Goal: Find specific page/section: Find specific page/section

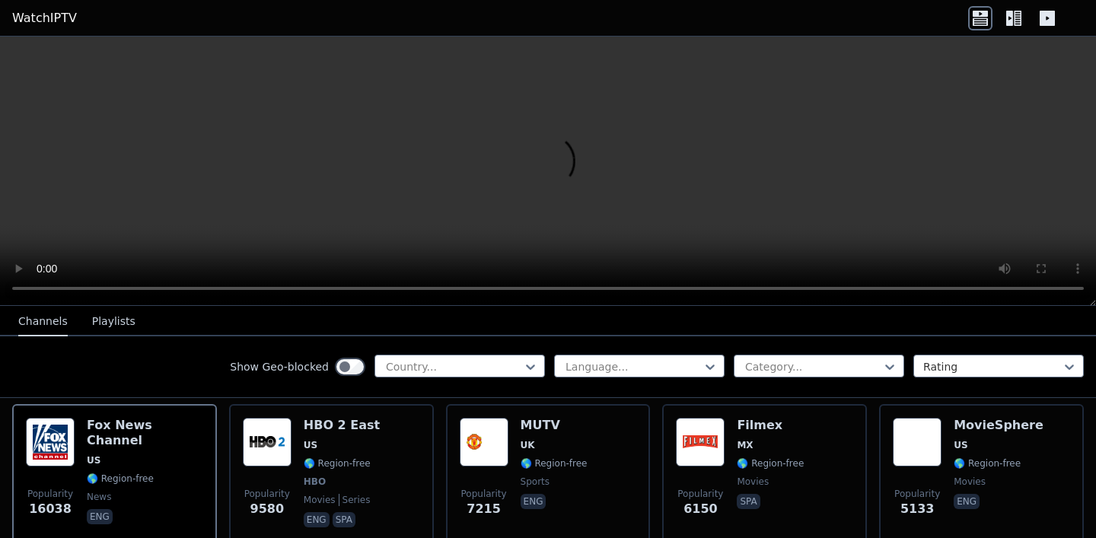
scroll to position [174, 0]
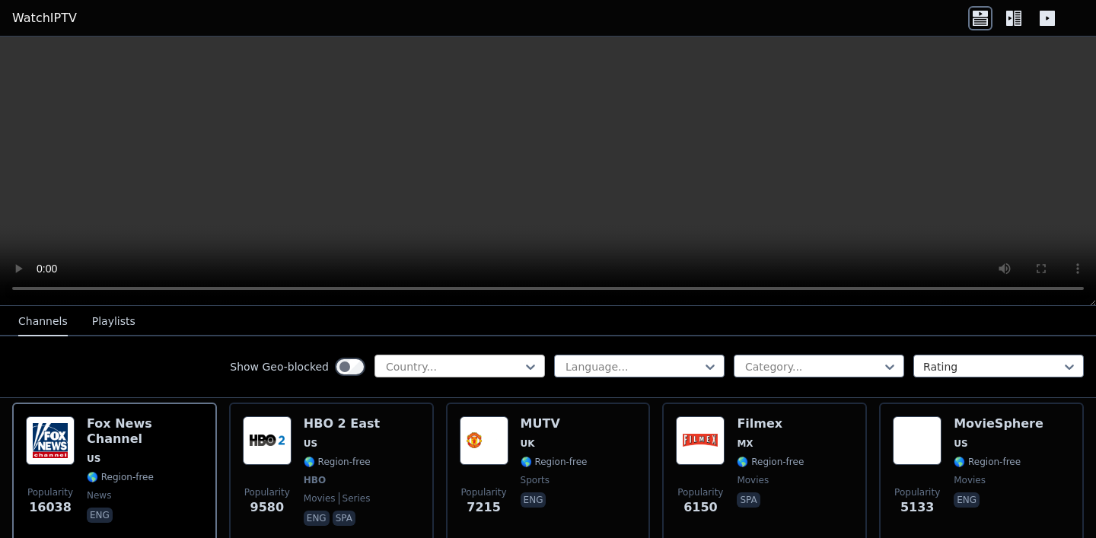
click at [454, 368] on div at bounding box center [453, 366] width 139 height 15
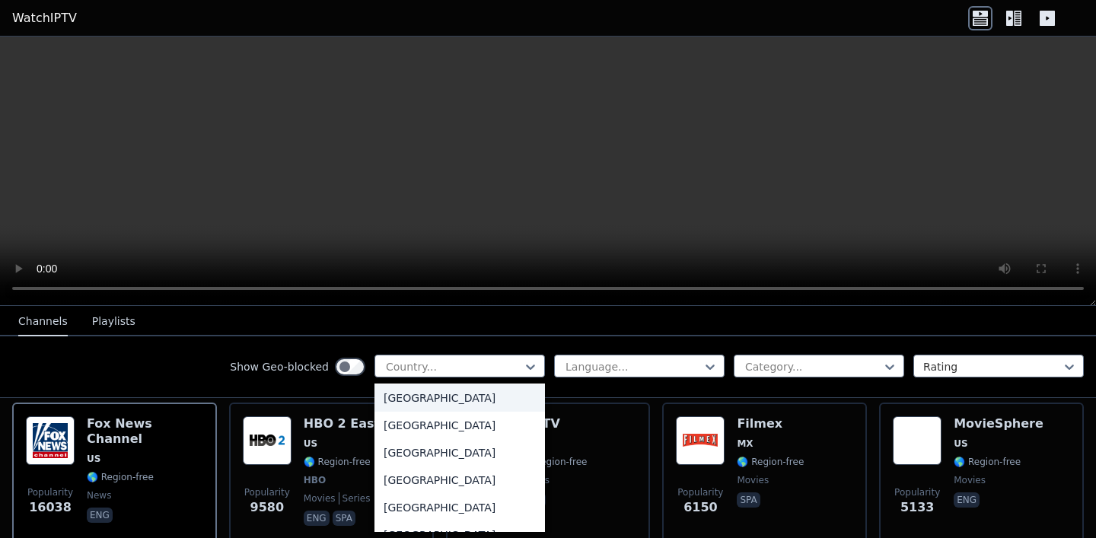
scroll to position [0, 0]
type input "*"
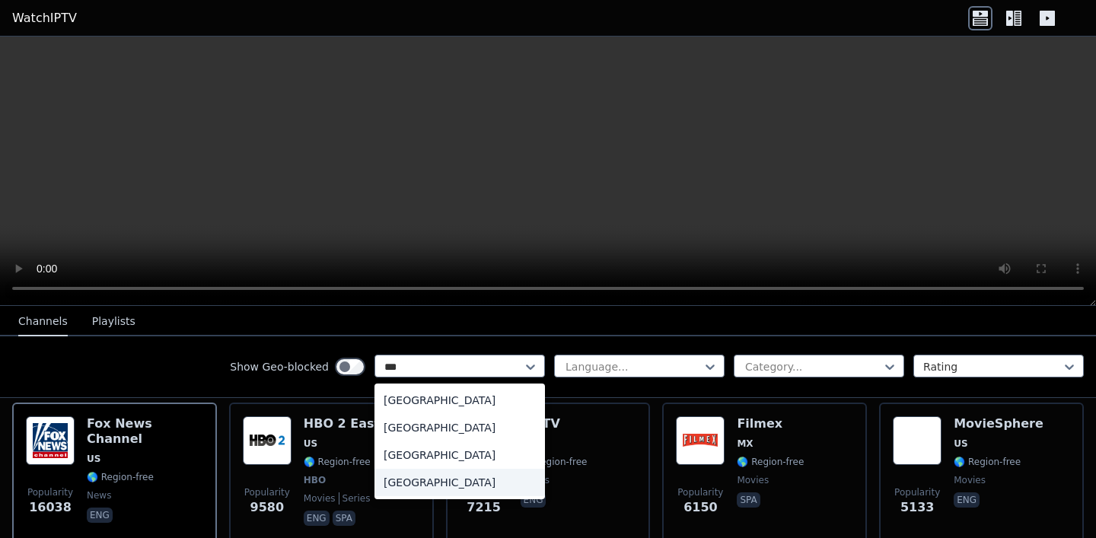
type input "****"
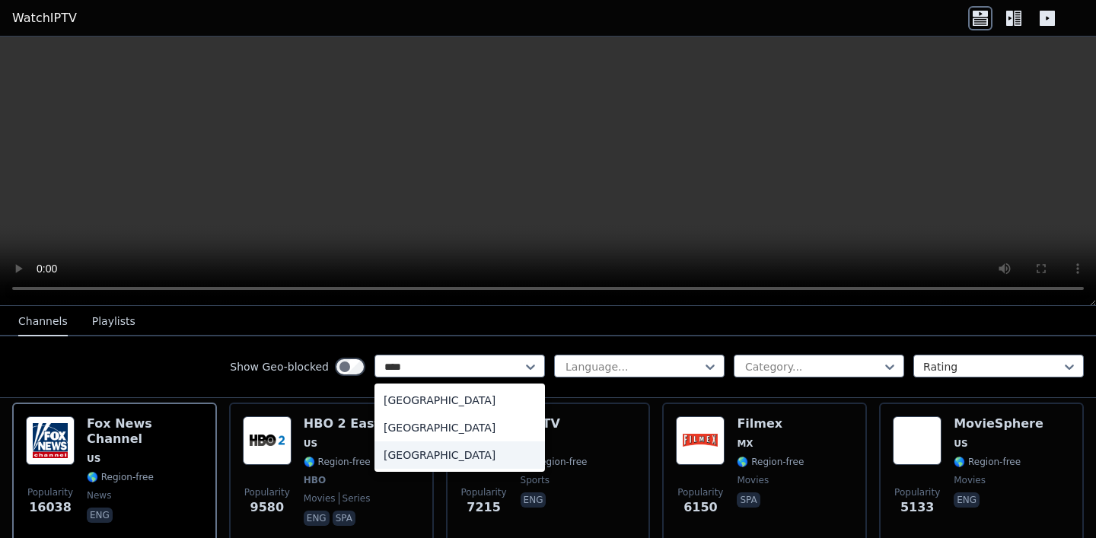
click at [454, 455] on div "[GEOGRAPHIC_DATA]" at bounding box center [460, 455] width 171 height 27
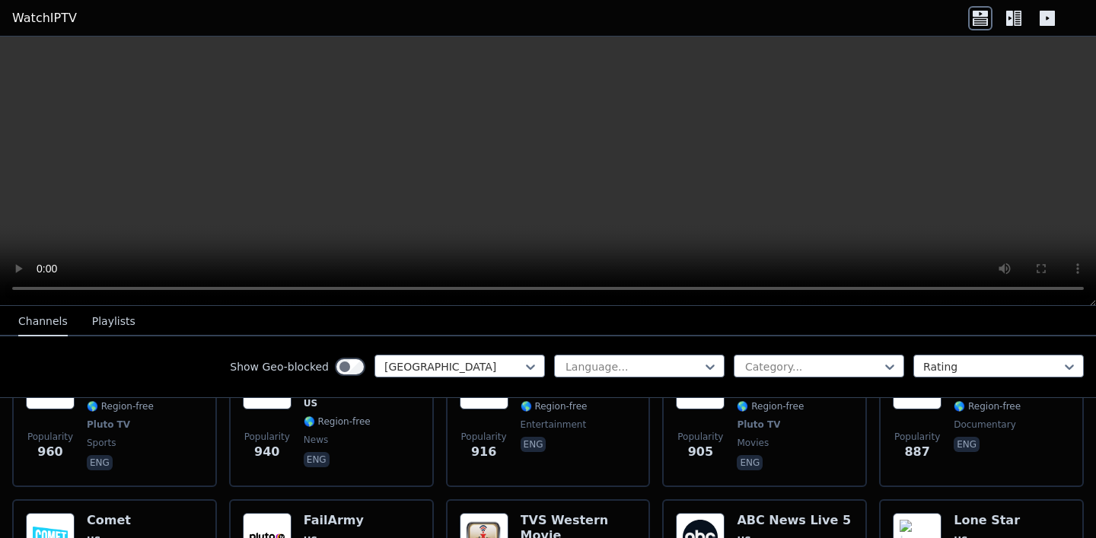
scroll to position [1405, 0]
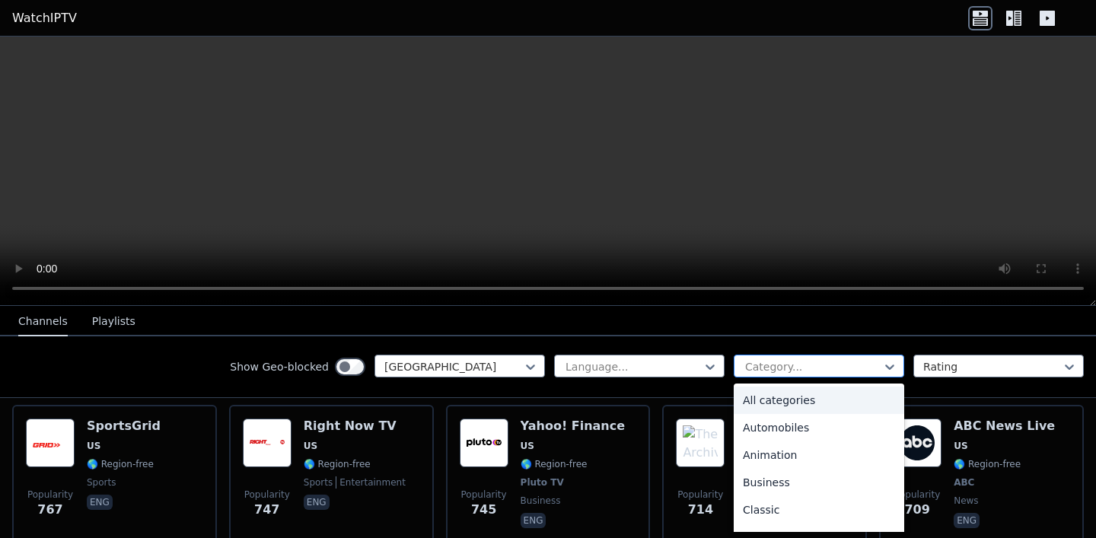
click at [792, 368] on div at bounding box center [813, 366] width 139 height 15
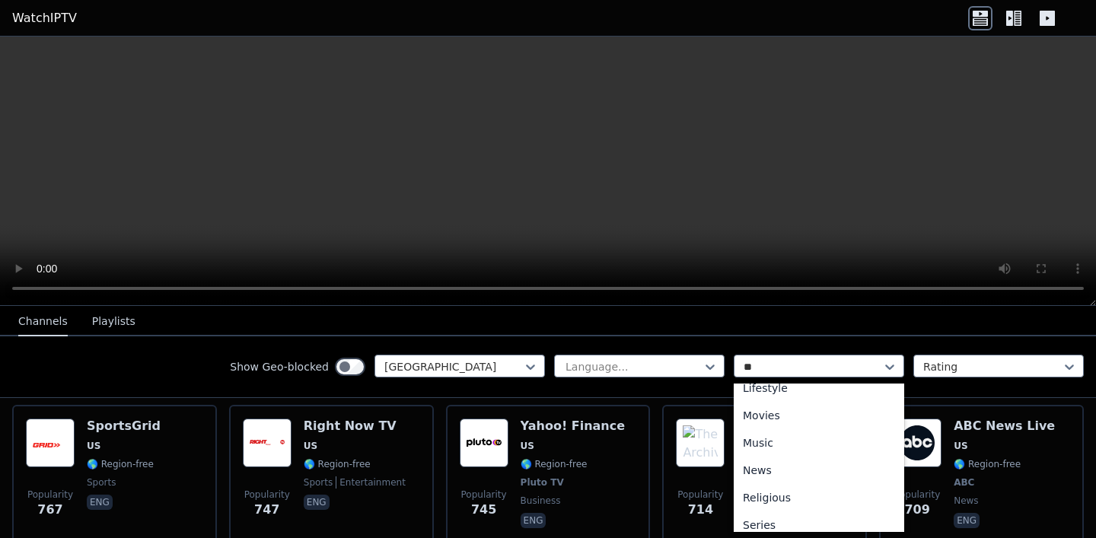
scroll to position [0, 0]
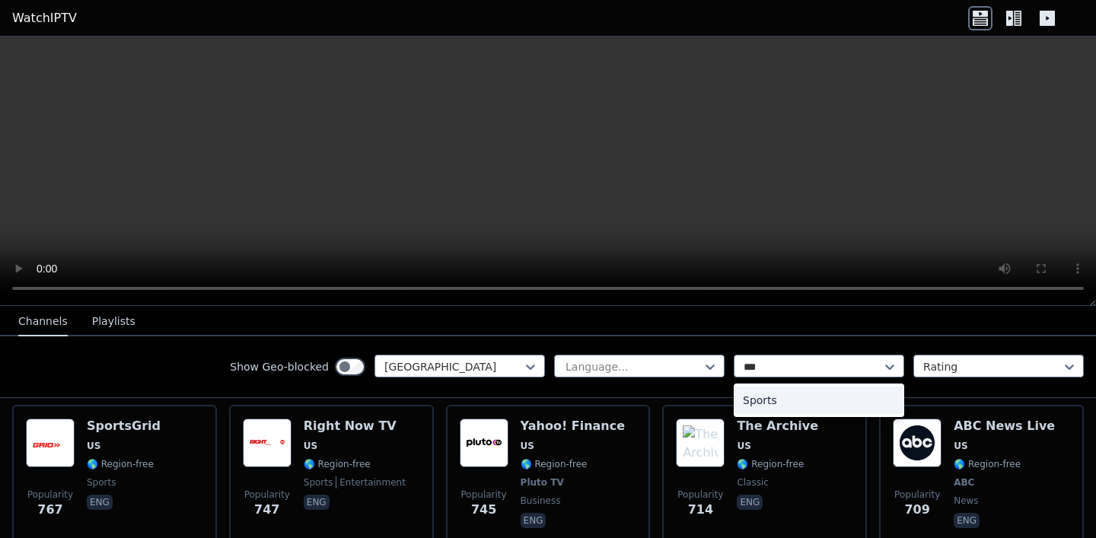
type input "****"
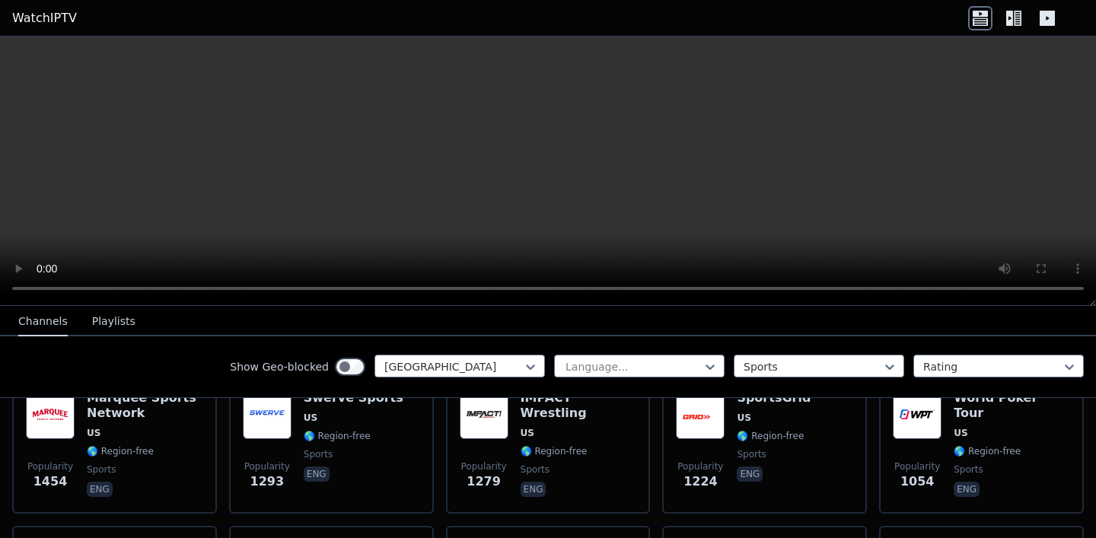
scroll to position [208, 0]
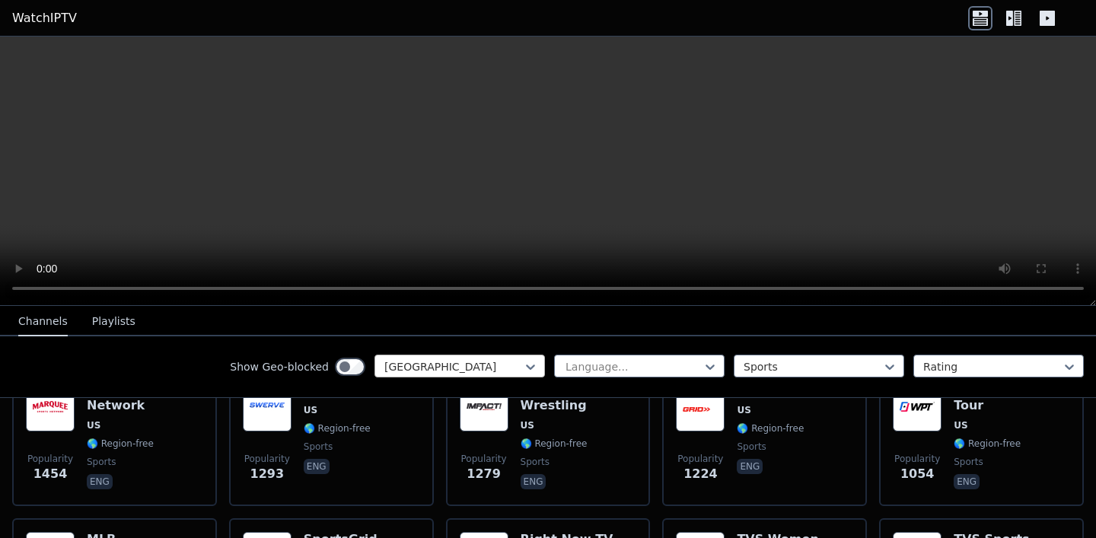
click at [512, 372] on div at bounding box center [453, 366] width 139 height 15
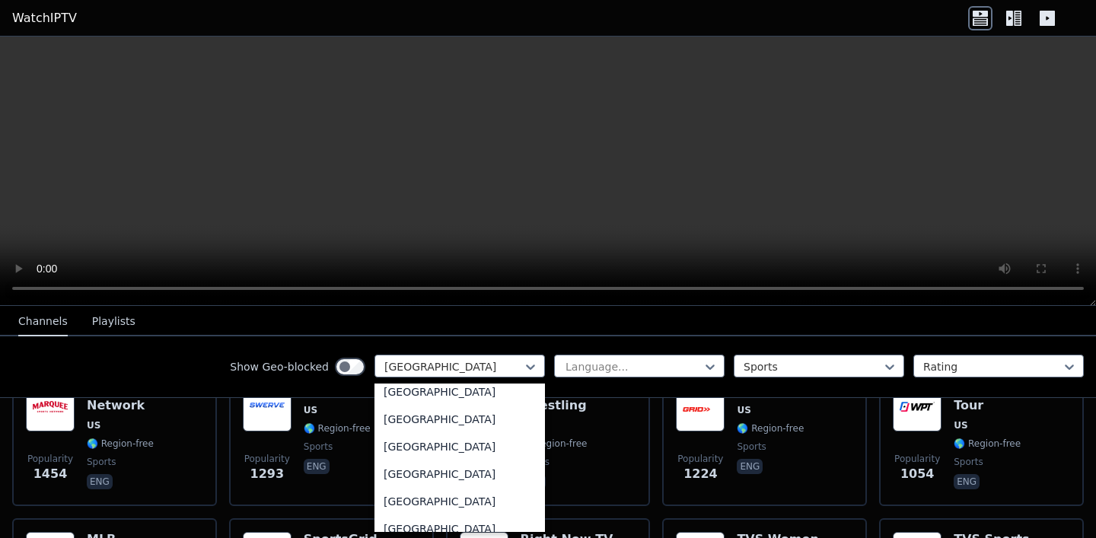
scroll to position [0, 0]
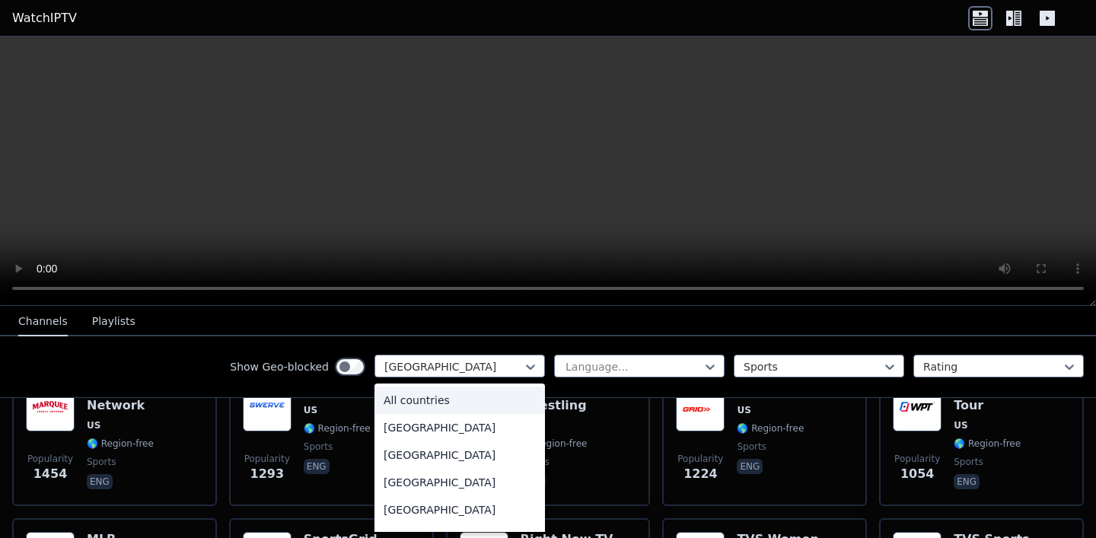
click at [451, 404] on div "All countries" at bounding box center [460, 400] width 171 height 27
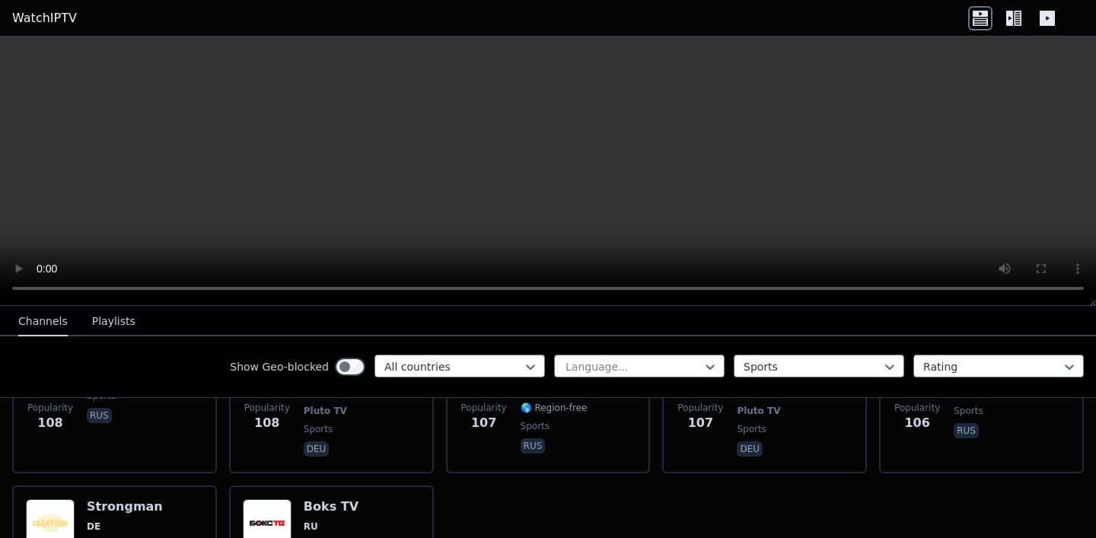
scroll to position [3439, 0]
